Goal: Check status: Check status

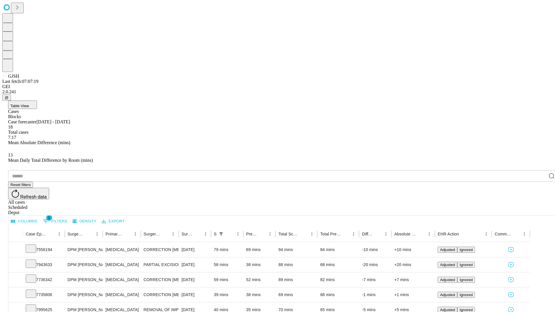
click at [517, 205] on div "Scheduled" at bounding box center [283, 207] width 550 height 5
